Goal: Navigation & Orientation: Find specific page/section

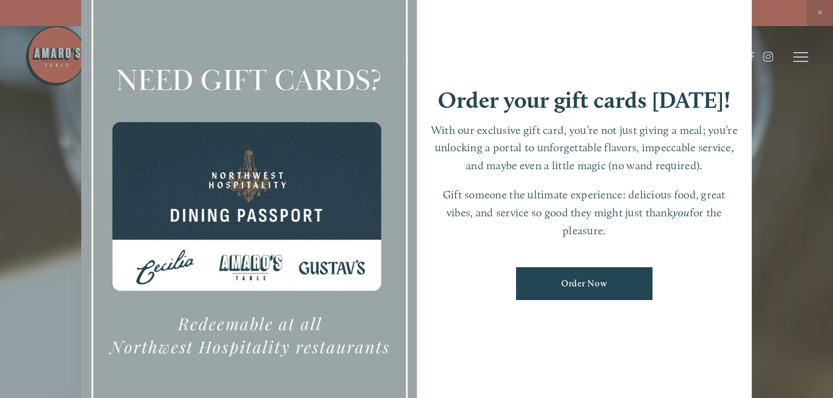
click at [27, 128] on div at bounding box center [416, 199] width 833 height 398
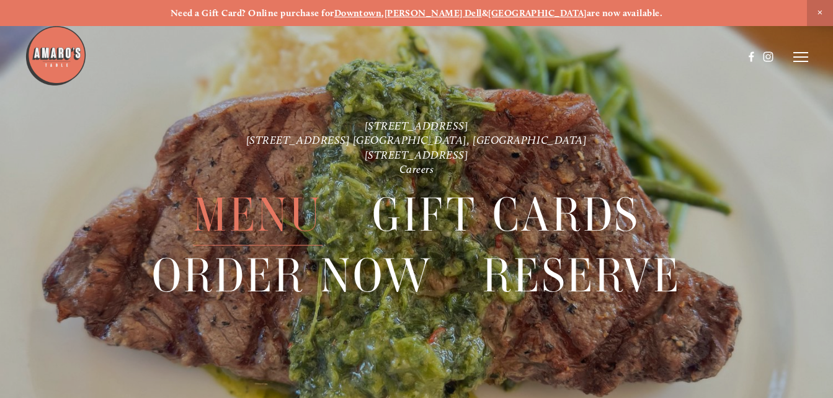
click at [273, 218] on span "Menu" at bounding box center [258, 215] width 130 height 61
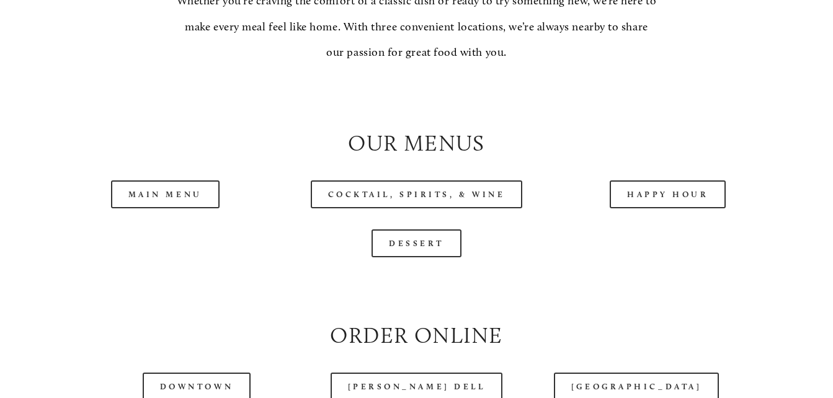
scroll to position [1179, 0]
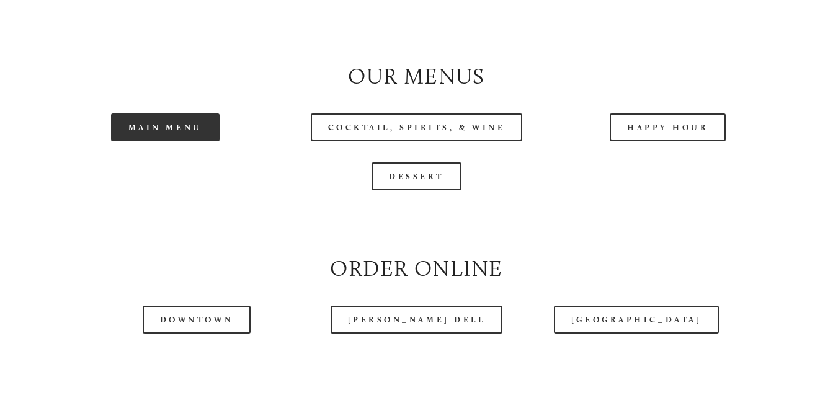
click at [171, 140] on link "Main Menu" at bounding box center [165, 128] width 109 height 28
